Goal: Task Accomplishment & Management: Manage account settings

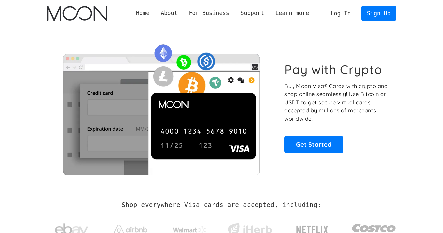
click at [339, 17] on link "Log In" at bounding box center [340, 13] width 31 height 15
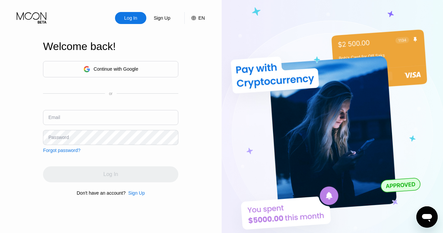
click at [118, 121] on input "text" at bounding box center [110, 117] width 135 height 15
type input "[EMAIL_ADDRESS][DOMAIN_NAME]"
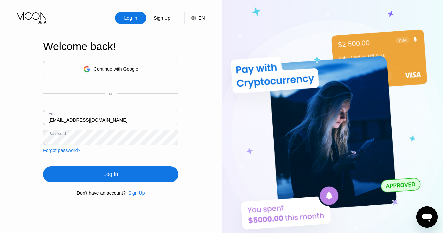
click at [116, 175] on div "Log In" at bounding box center [110, 174] width 15 height 7
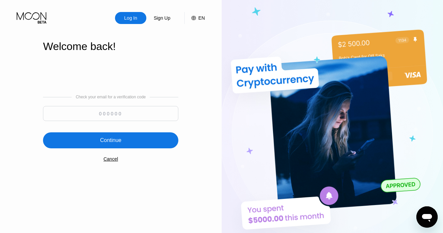
click at [116, 114] on input at bounding box center [110, 113] width 135 height 15
paste input "585958"
type input "585958"
click at [70, 166] on div "Check your email for a verification code 585958 Continue Cancel" at bounding box center [110, 128] width 135 height 135
click at [98, 142] on div "Continue" at bounding box center [110, 140] width 135 height 16
